Goal: Find specific page/section: Find specific page/section

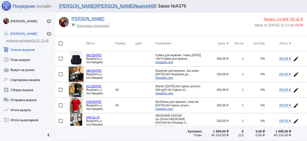
scroll to position [659, 0]
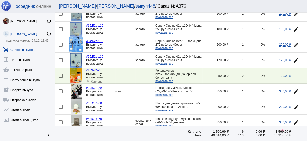
click at [27, 50] on link "add_shopping_cart Список выкупов" at bounding box center [27, 49] width 55 height 10
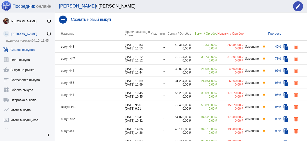
click at [98, 45] on td "выкуп448" at bounding box center [90, 47] width 70 height 12
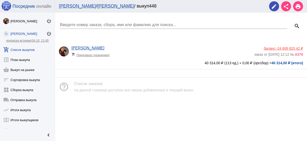
click at [176, 44] on div "[PERSON_NAME] shopping_cart Предзаказ (хранение) баланс: -24 606 620,42 ₽ заказ…" at bounding box center [181, 55] width 252 height 27
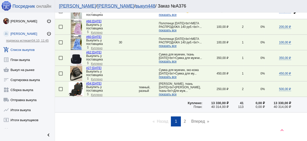
scroll to position [733, 0]
click at [184, 119] on span "2" at bounding box center [185, 121] width 2 height 4
click at [184, 111] on div "Анастасия Бондаренко shopping_cart Предзаказ (хранение) баланс: -24 606 620,42 …" at bounding box center [181, 77] width 252 height 128
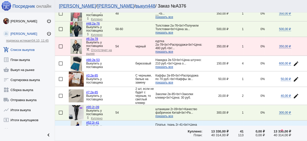
scroll to position [320, 0]
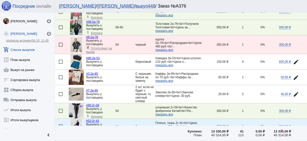
click at [72, 58] on img at bounding box center [76, 61] width 11 height 15
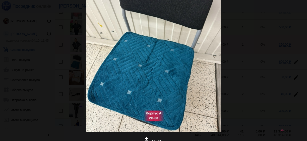
scroll to position [0, 0]
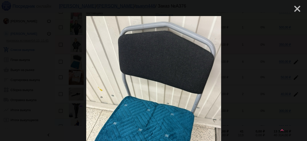
click at [294, 10] on mat-icon "close" at bounding box center [296, 7] width 6 height 6
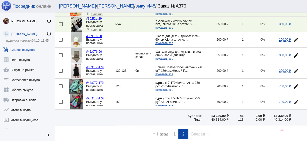
scroll to position [774, 0]
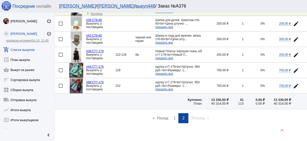
click at [174, 116] on span "1" at bounding box center [175, 118] width 2 height 4
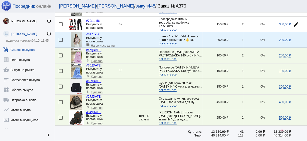
scroll to position [736, 0]
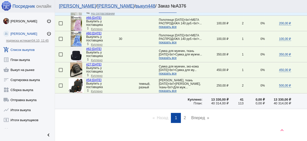
click at [184, 115] on span "2" at bounding box center [185, 117] width 2 height 4
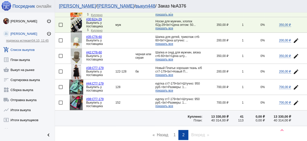
scroll to position [774, 0]
